Goal: Information Seeking & Learning: Check status

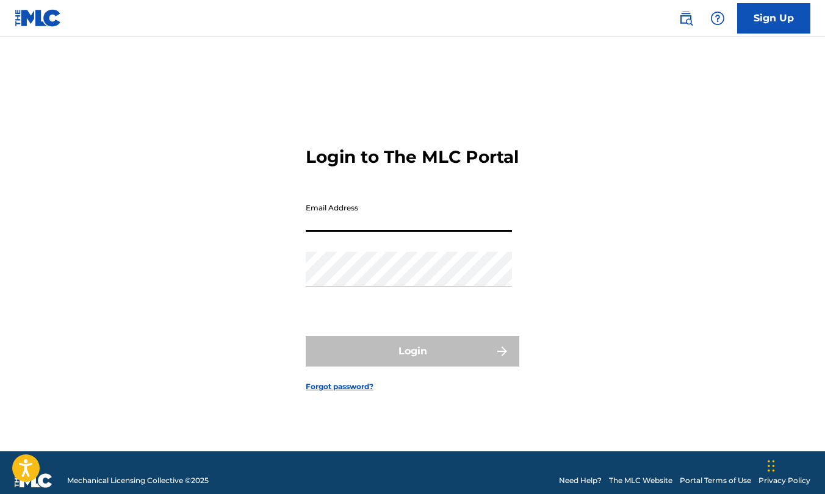
type input "[EMAIL_ADDRESS][DOMAIN_NAME]"
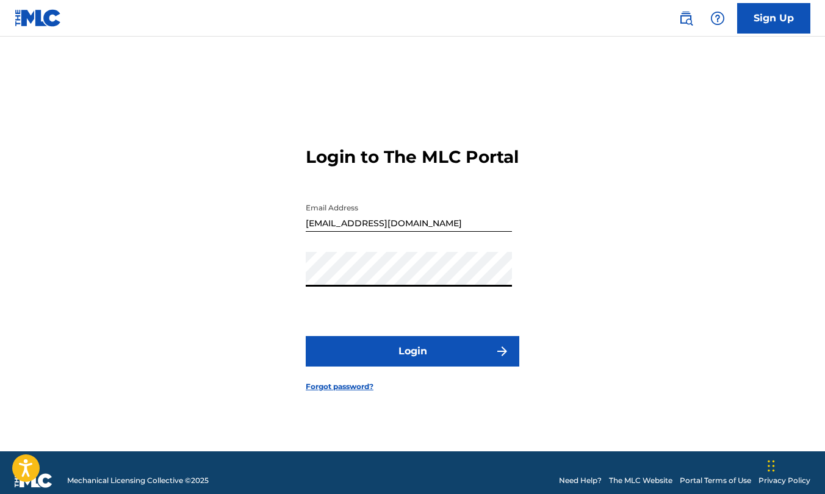
click at [436, 363] on button "Login" at bounding box center [413, 351] width 214 height 31
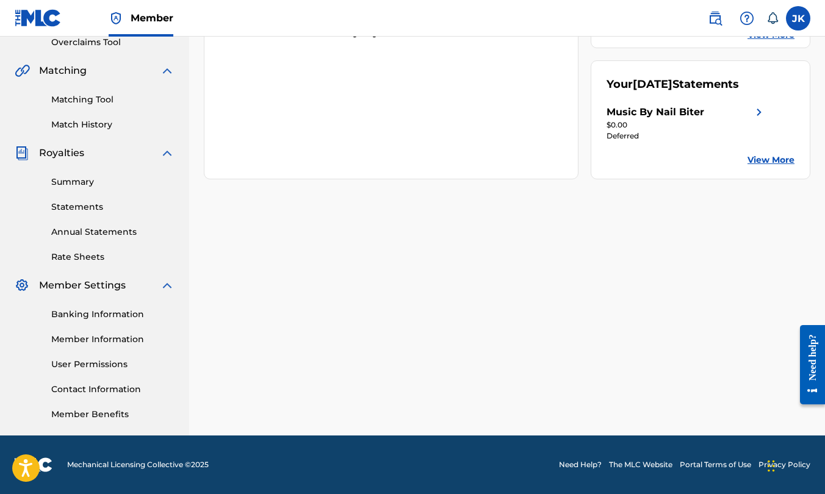
scroll to position [262, 0]
click at [81, 188] on link "Summary" at bounding box center [112, 182] width 123 height 13
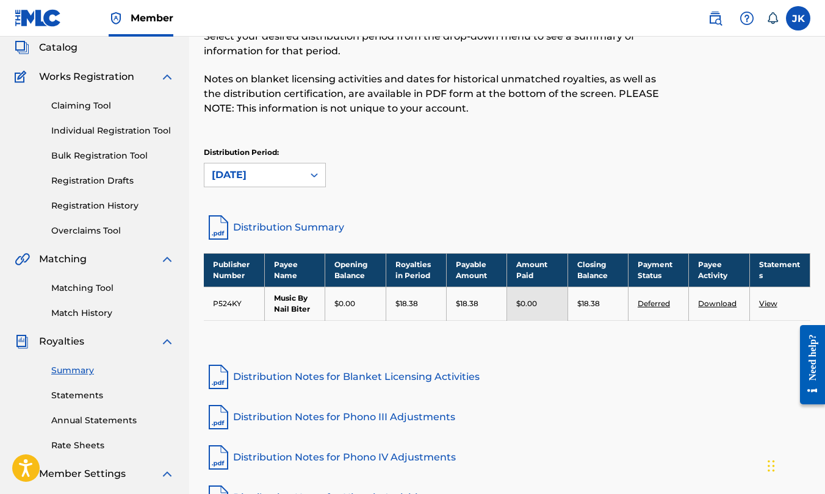
scroll to position [66, 0]
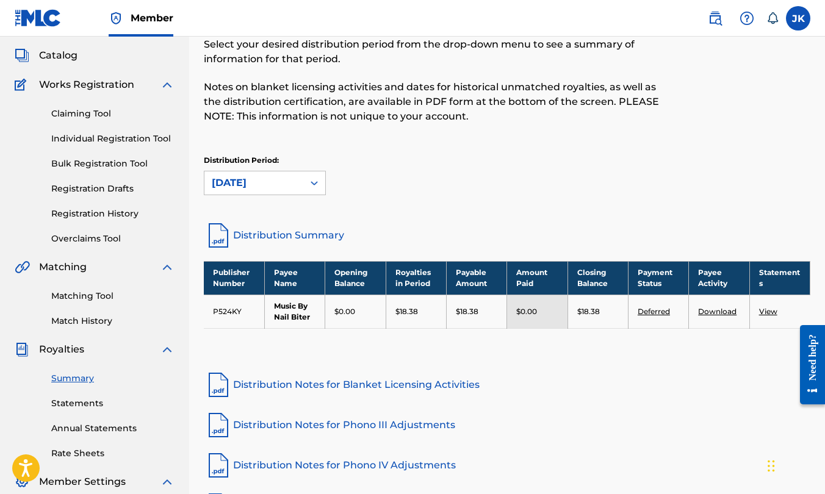
click at [667, 312] on link "Deferred" at bounding box center [654, 311] width 32 height 9
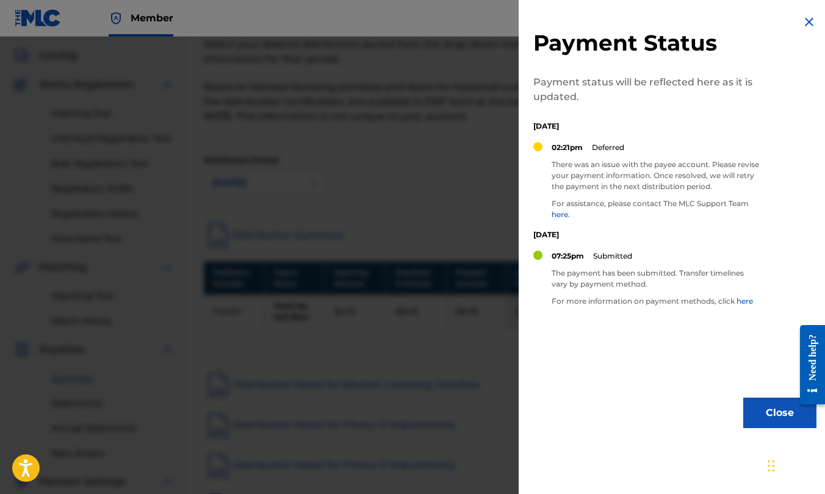
click at [807, 27] on img at bounding box center [809, 22] width 15 height 15
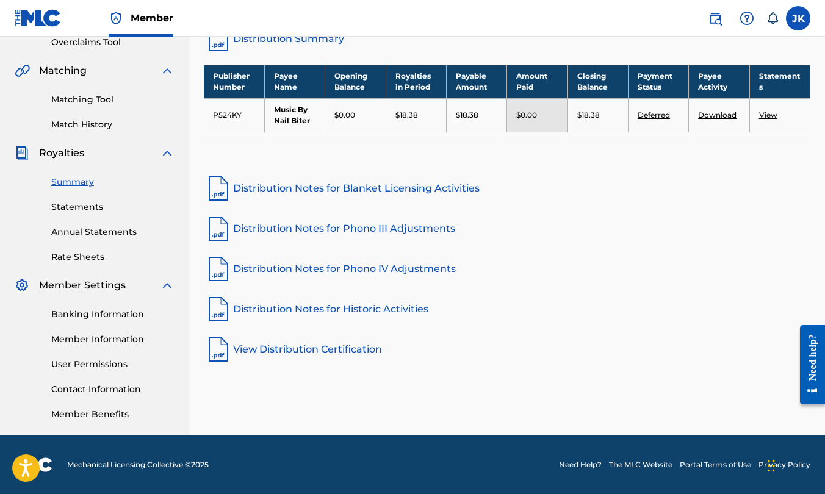
scroll to position [262, 0]
click at [773, 113] on link "View" at bounding box center [768, 114] width 18 height 9
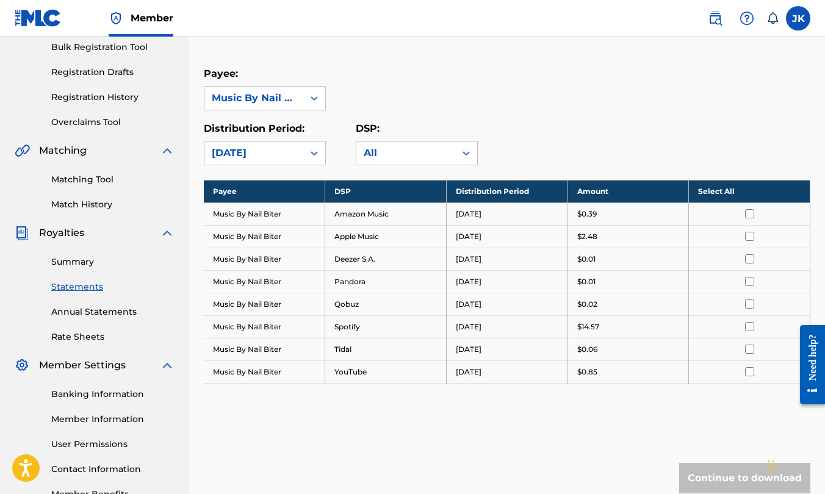
scroll to position [182, 1]
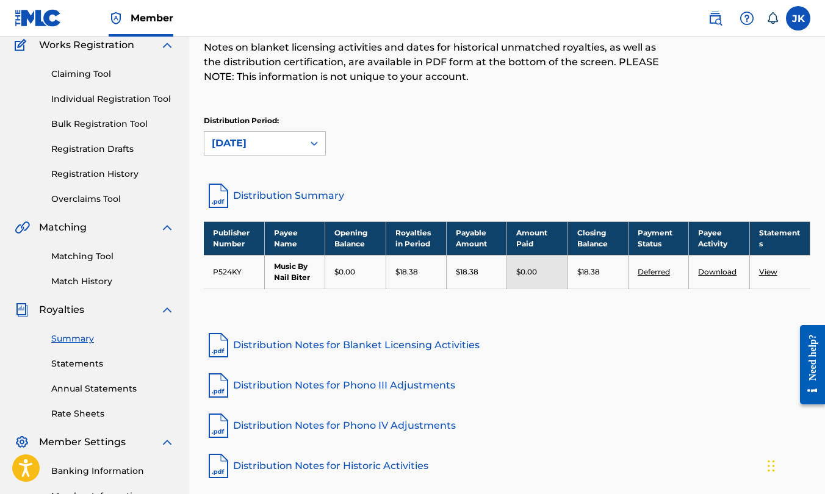
scroll to position [106, 0]
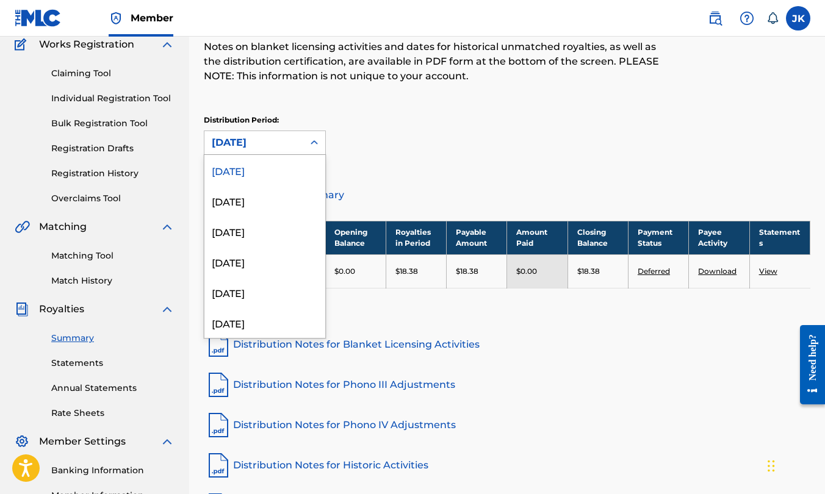
click at [274, 131] on div "[DATE]" at bounding box center [253, 142] width 99 height 23
click at [257, 191] on div "[DATE]" at bounding box center [264, 200] width 121 height 31
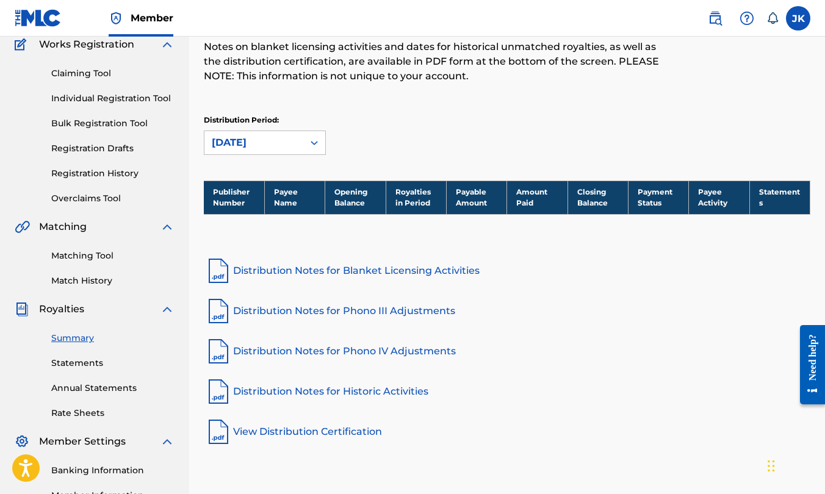
click at [272, 119] on p "Distribution Period:" at bounding box center [265, 120] width 122 height 11
click at [259, 138] on div "[DATE]" at bounding box center [254, 142] width 84 height 15
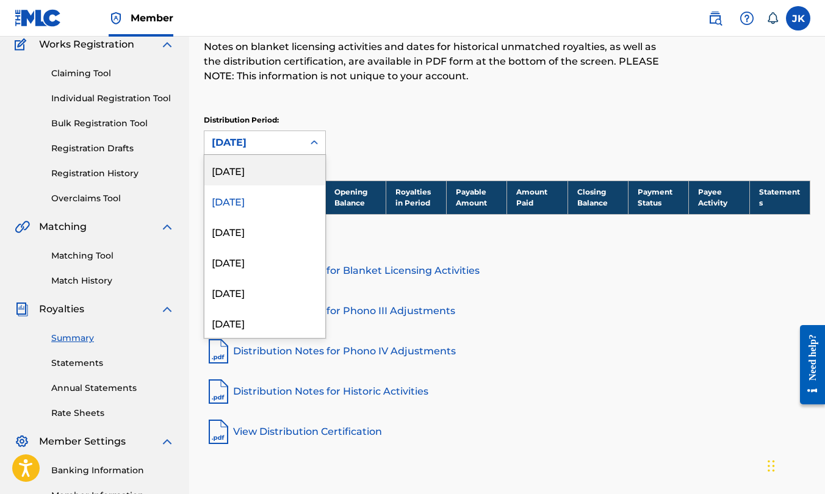
click at [242, 167] on div "[DATE]" at bounding box center [264, 170] width 121 height 31
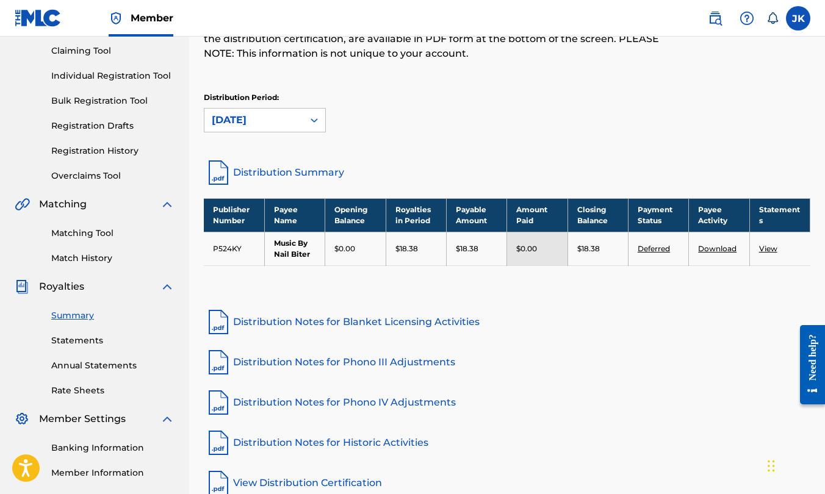
scroll to position [134, 0]
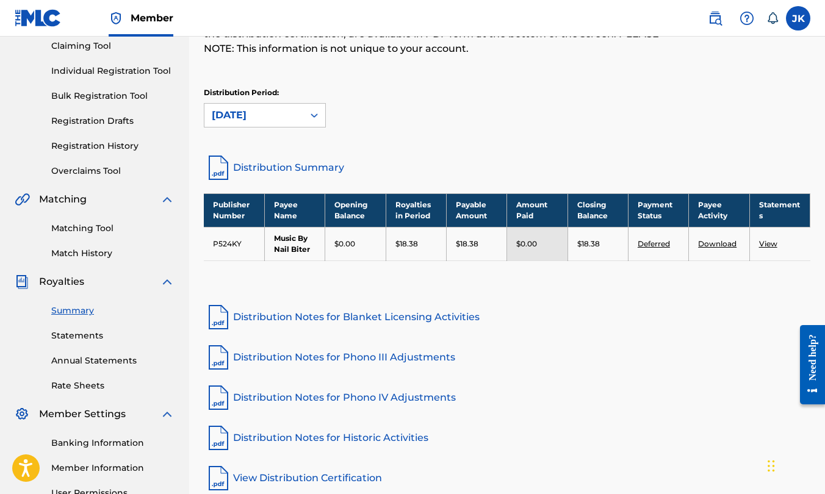
click at [71, 450] on div "Banking Information Member Information User Permissions Contact Information Mem…" at bounding box center [95, 486] width 160 height 128
click at [62, 442] on link "Banking Information" at bounding box center [112, 443] width 123 height 13
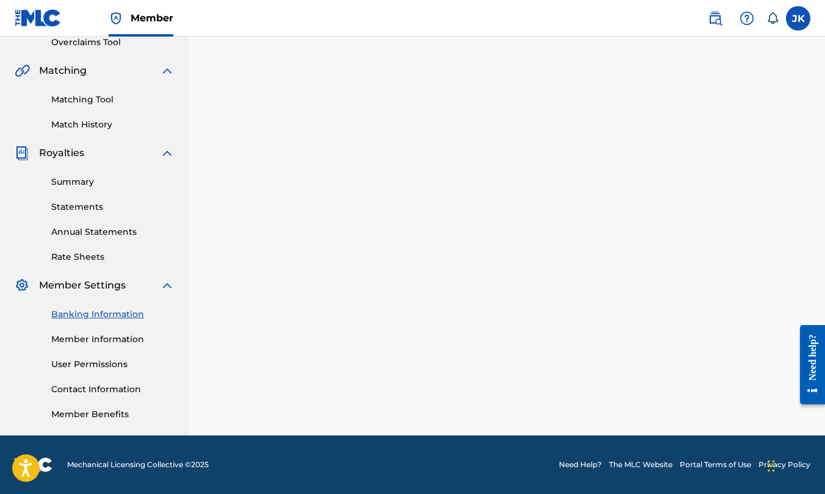
scroll to position [262, 0]
click at [76, 191] on div "Summary Statements Annual Statements Rate Sheets" at bounding box center [95, 211] width 160 height 103
click at [69, 174] on div "Summary Statements Annual Statements Rate Sheets" at bounding box center [95, 211] width 160 height 103
click at [63, 184] on link "Summary" at bounding box center [112, 182] width 123 height 13
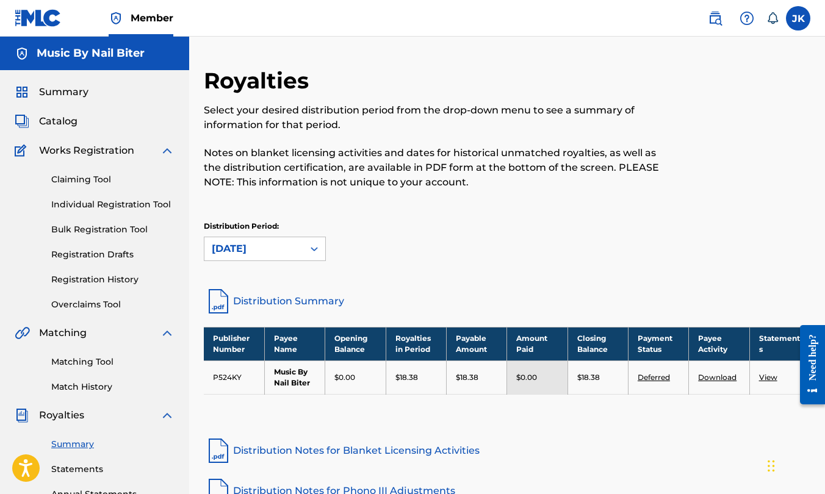
click at [283, 374] on td "Music By Nail Biter" at bounding box center [294, 378] width 60 height 34
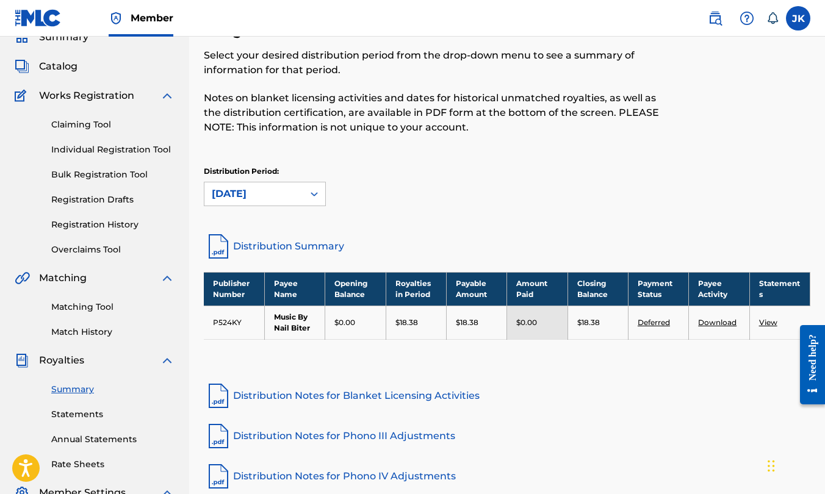
scroll to position [56, 0]
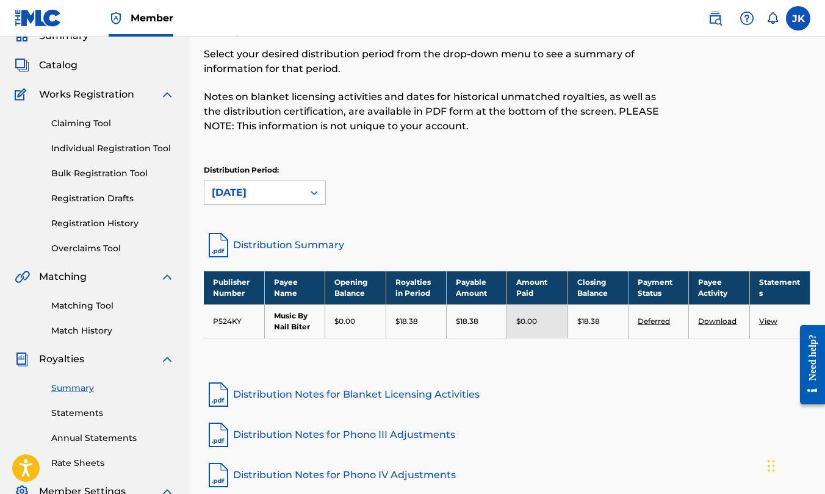
click at [86, 464] on link "Rate Sheets" at bounding box center [112, 463] width 123 height 13
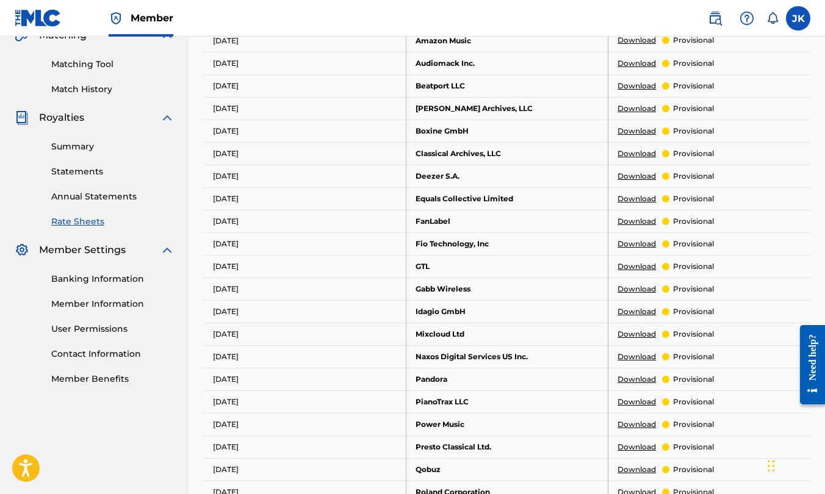
scroll to position [119, 0]
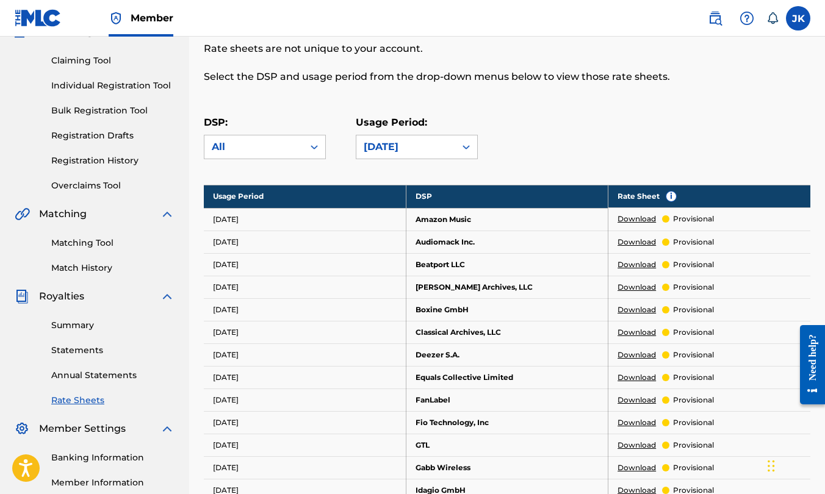
click at [86, 387] on div "Summary Statements Annual Statements Rate Sheets" at bounding box center [95, 355] width 160 height 103
click at [66, 373] on link "Annual Statements" at bounding box center [112, 375] width 123 height 13
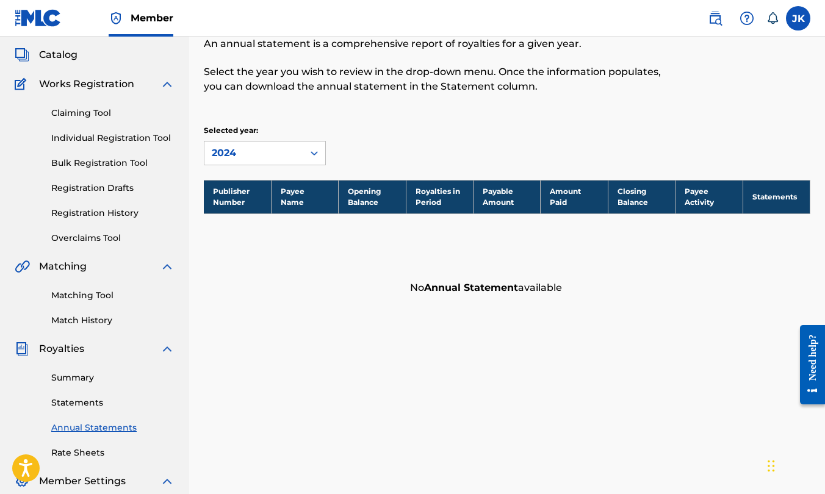
scroll to position [73, 0]
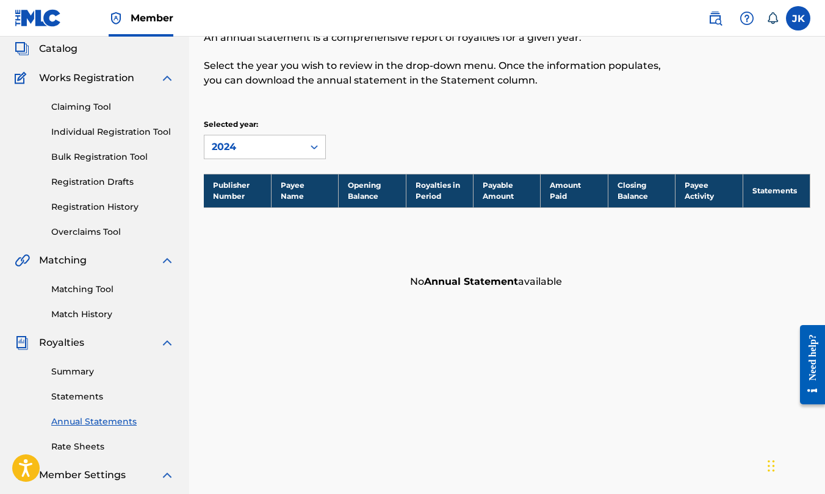
click at [69, 390] on link "Statements" at bounding box center [112, 396] width 123 height 13
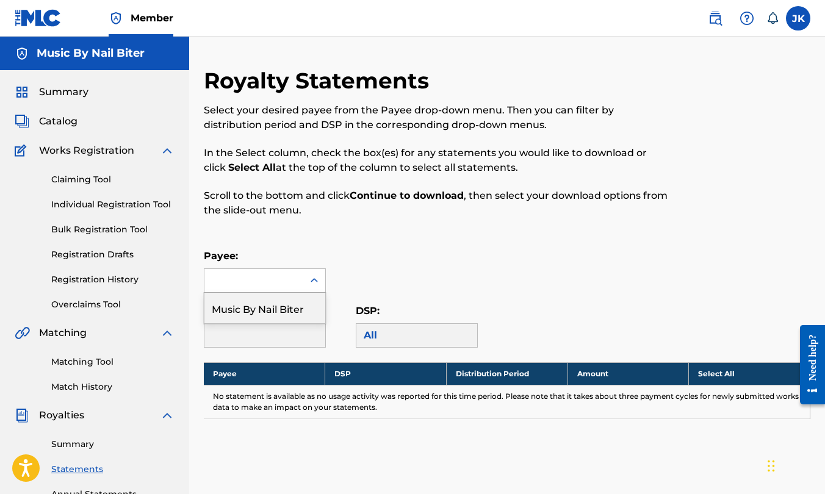
click at [256, 271] on div at bounding box center [253, 280] width 99 height 23
click at [259, 315] on div "Music By Nail Biter" at bounding box center [264, 308] width 121 height 31
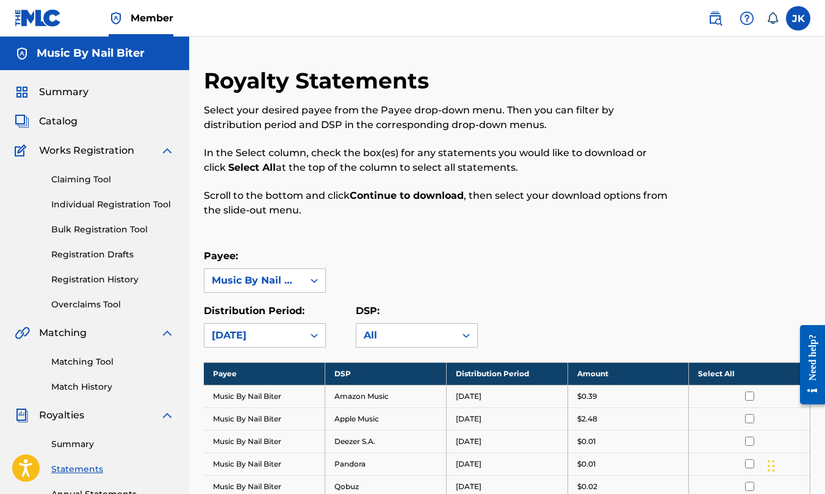
click at [406, 396] on td "Amazon Music" at bounding box center [385, 396] width 121 height 23
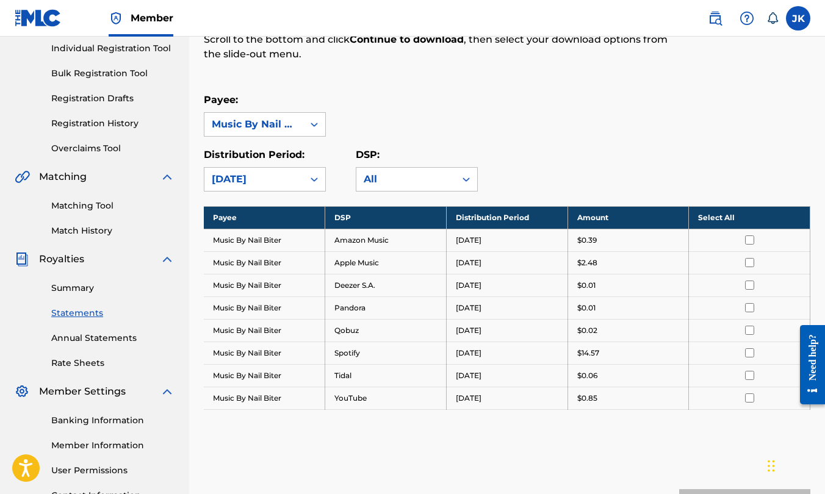
scroll to position [155, 0]
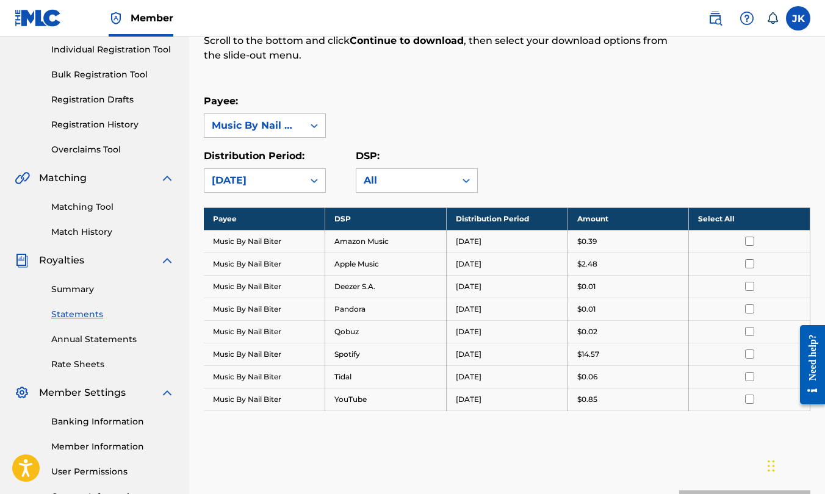
click at [409, 359] on td "Spotify" at bounding box center [385, 354] width 121 height 23
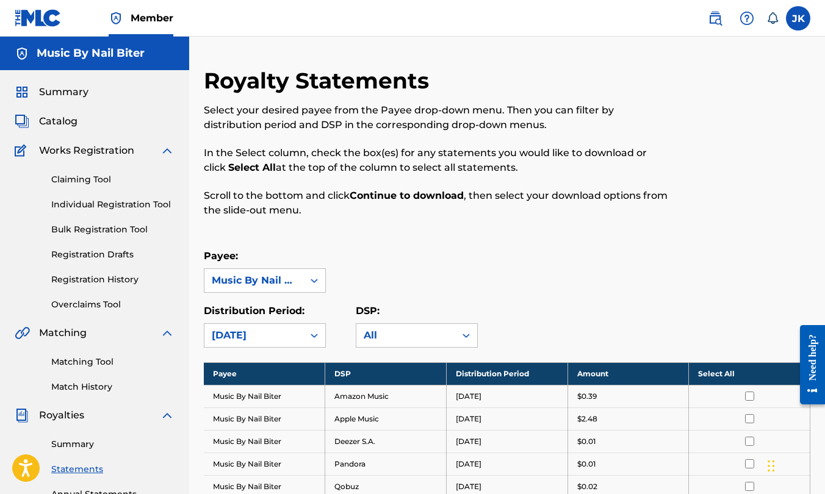
scroll to position [0, 0]
click at [50, 118] on span "Catalog" at bounding box center [58, 121] width 38 height 15
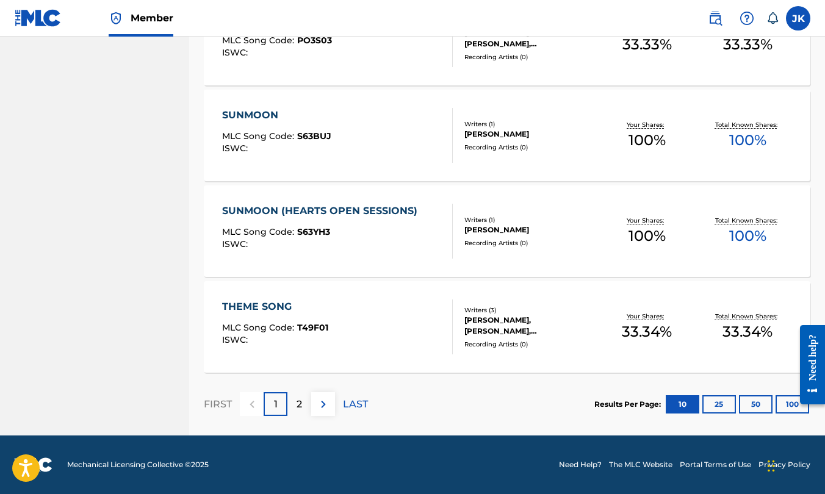
scroll to position [902, 0]
click at [717, 408] on button "25" at bounding box center [719, 404] width 34 height 18
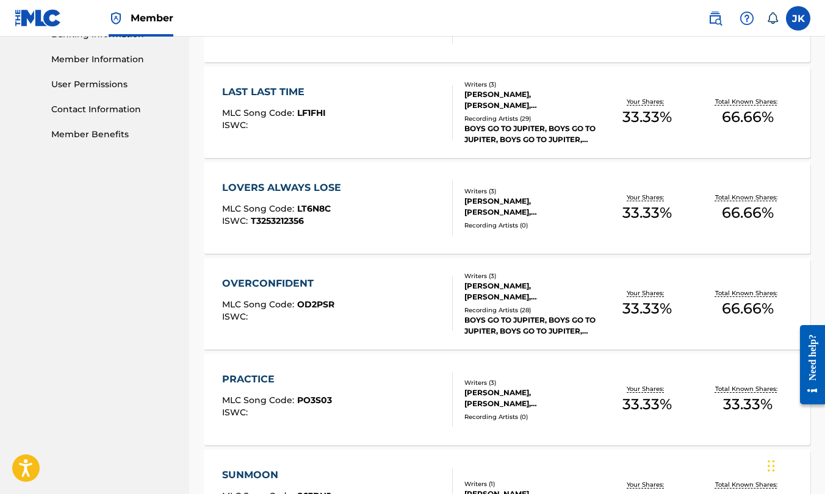
scroll to position [542, 1]
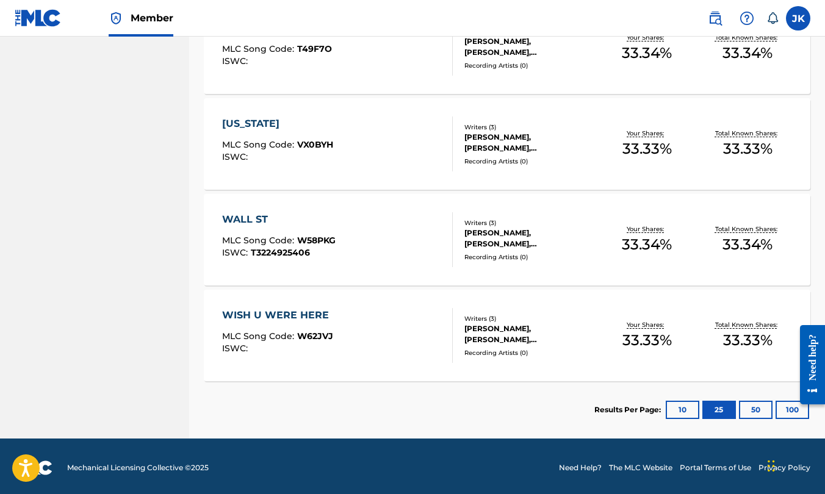
click at [744, 404] on button "50" at bounding box center [756, 410] width 34 height 18
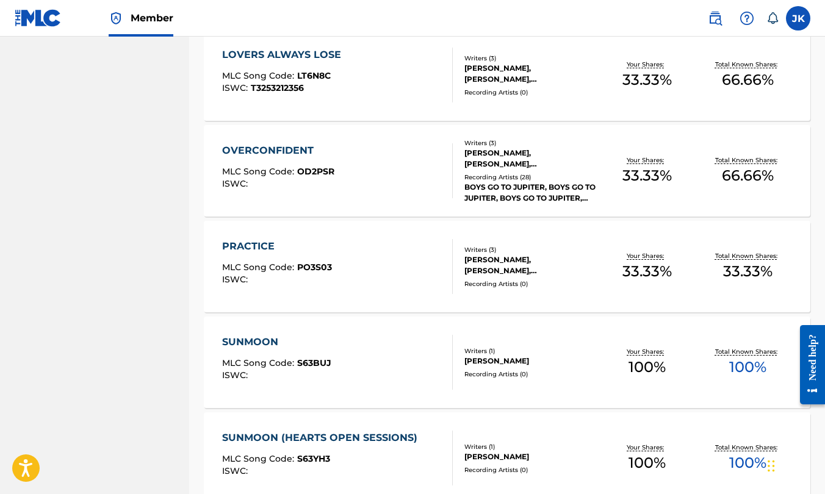
scroll to position [702, 0]
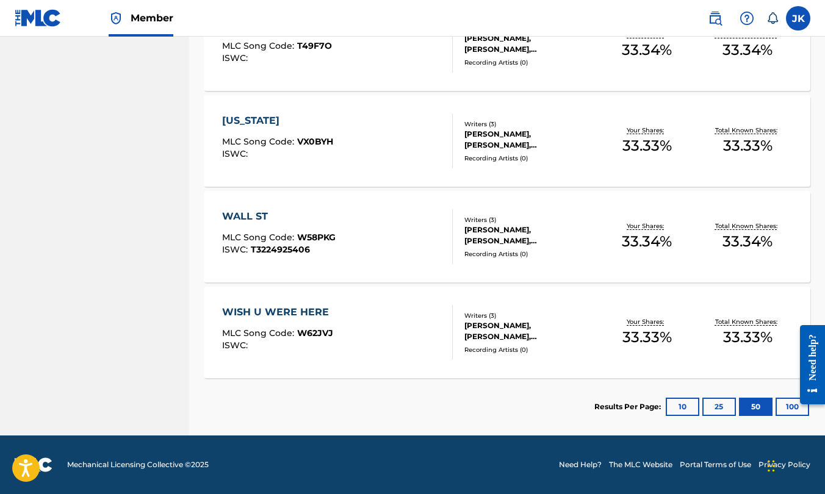
click at [783, 412] on button "100" at bounding box center [792, 407] width 34 height 18
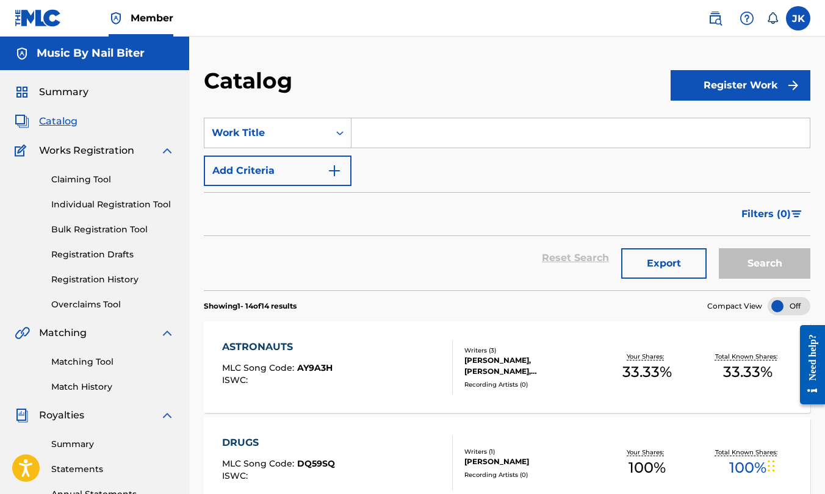
scroll to position [0, 0]
